Goal: Check status: Check status

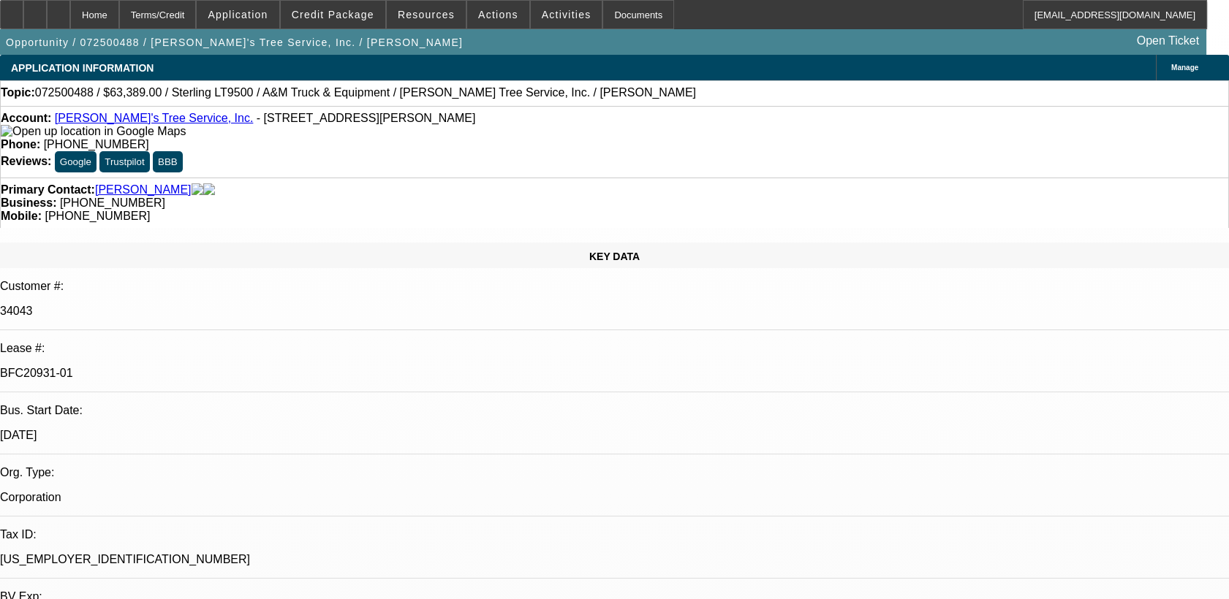
select select "0"
select select "2"
select select "0.1"
select select "0"
select select "2"
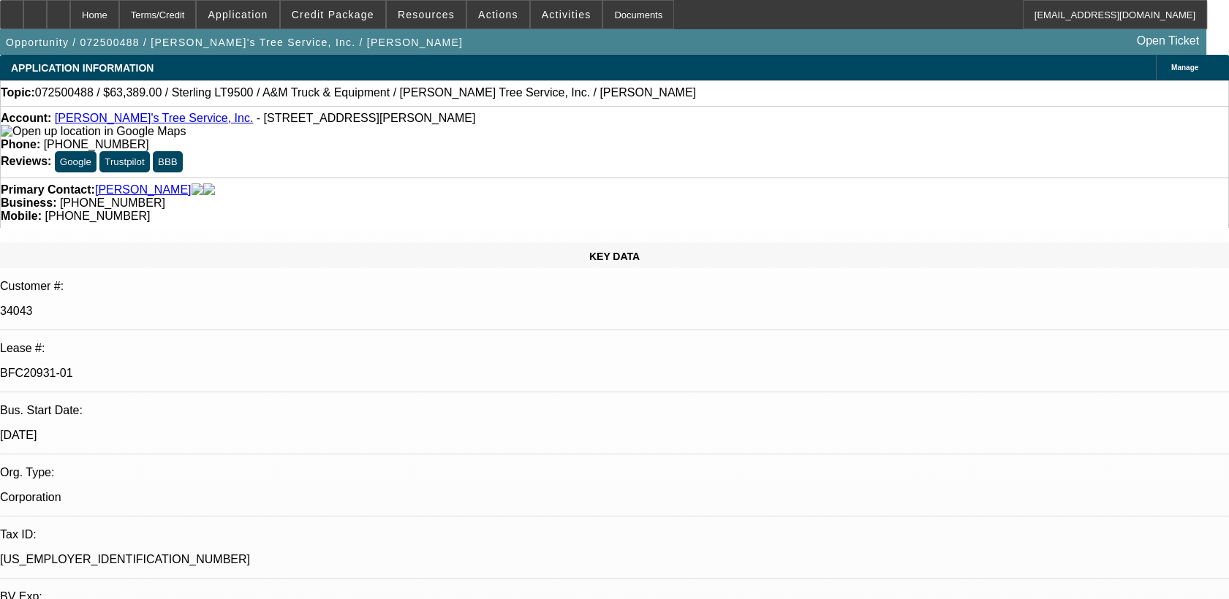
select select "0.1"
select select "0"
select select "2"
select select "0.1"
select select "0"
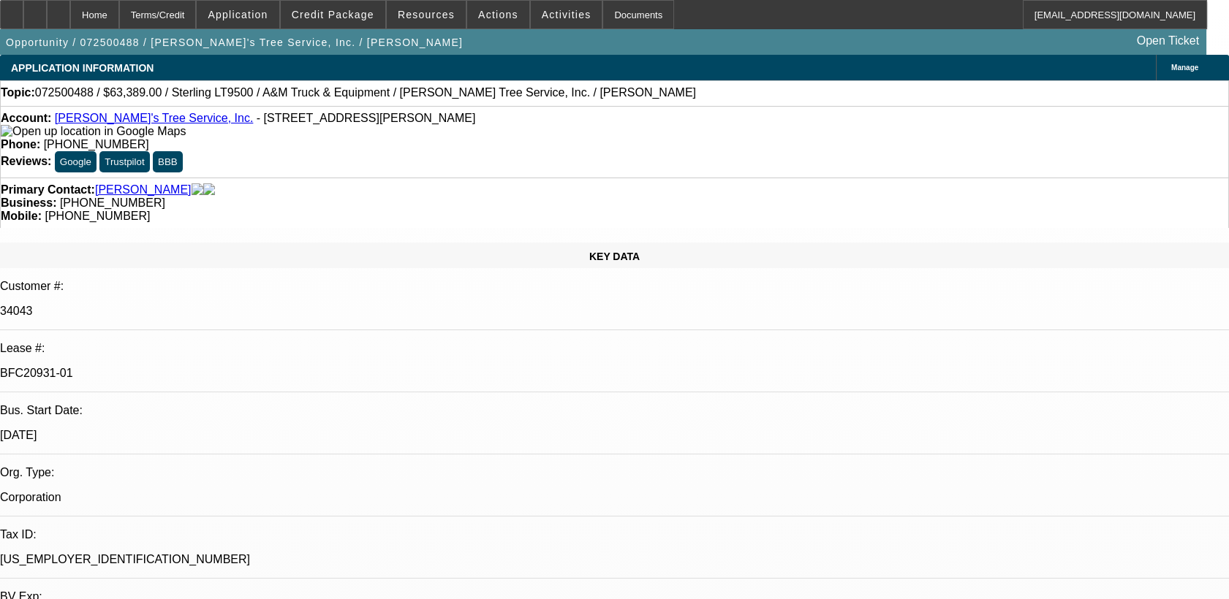
select select "2"
select select "0.1"
select select "1"
select select "2"
select select "4"
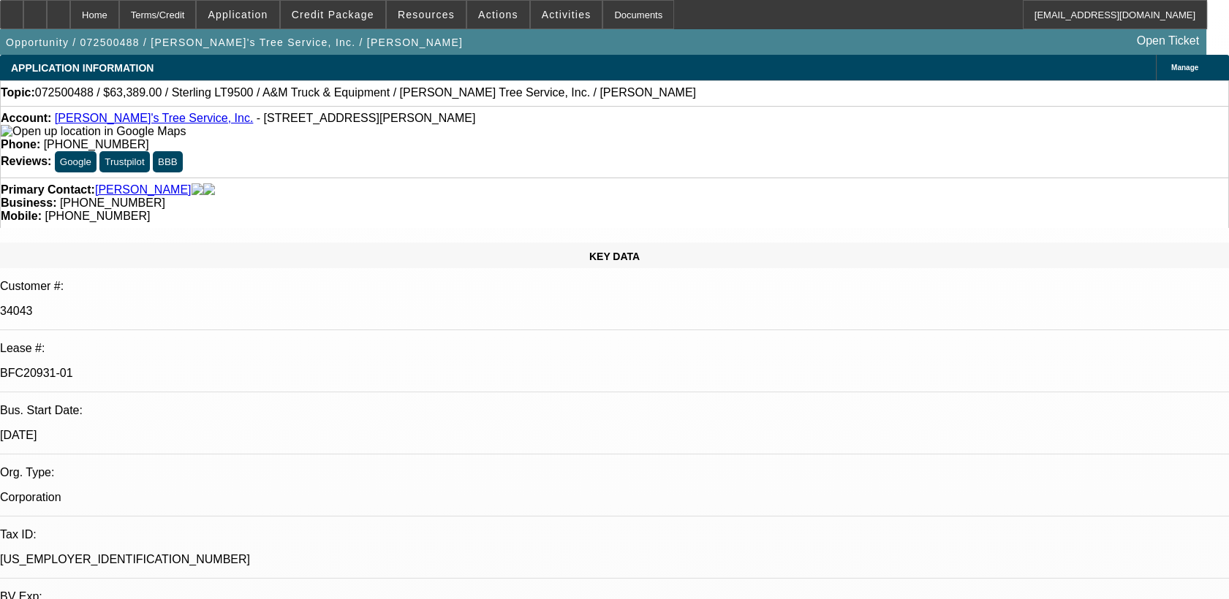
select select "1"
select select "2"
select select "4"
select select "1"
select select "2"
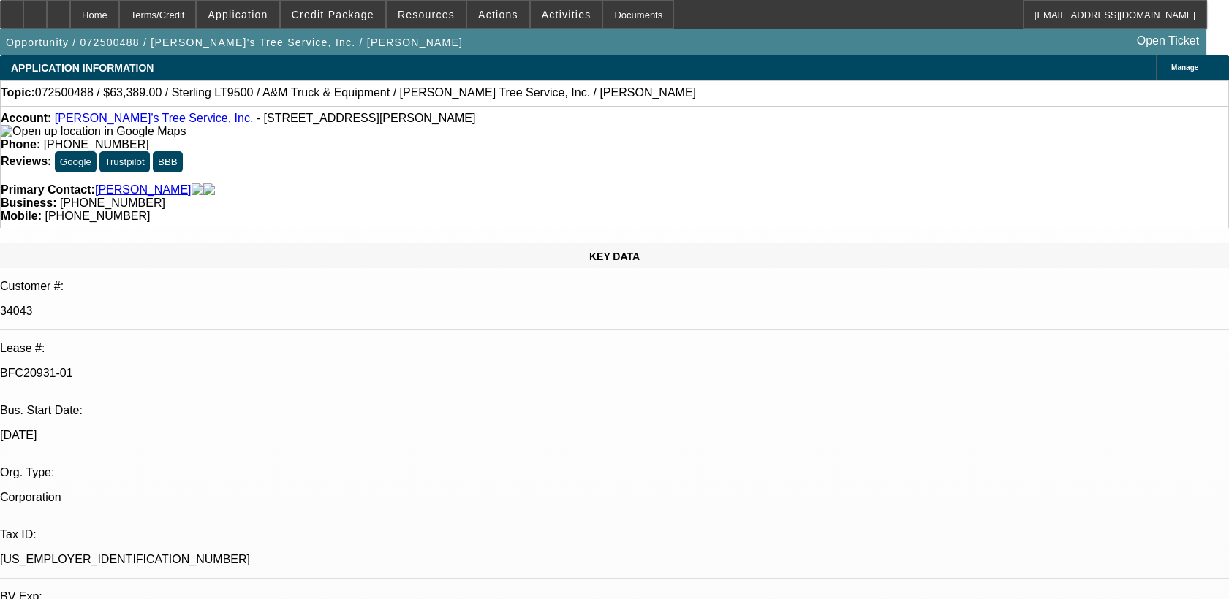
select select "4"
select select "1"
select select "2"
select select "4"
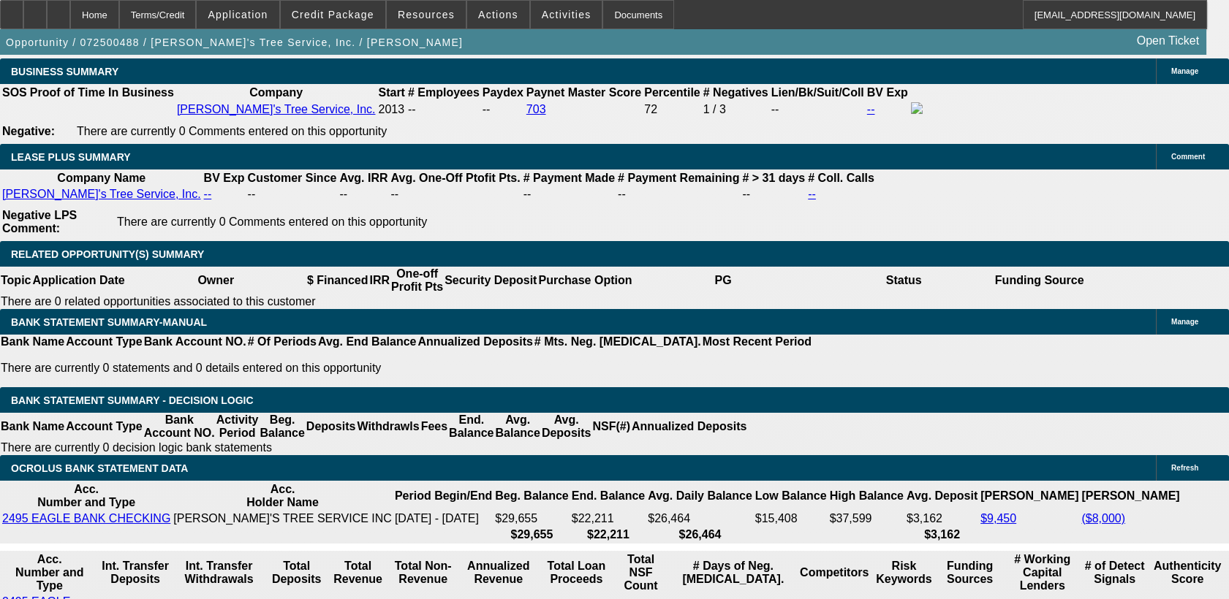
scroll to position [2494, 0]
